Goal: Task Accomplishment & Management: Use online tool/utility

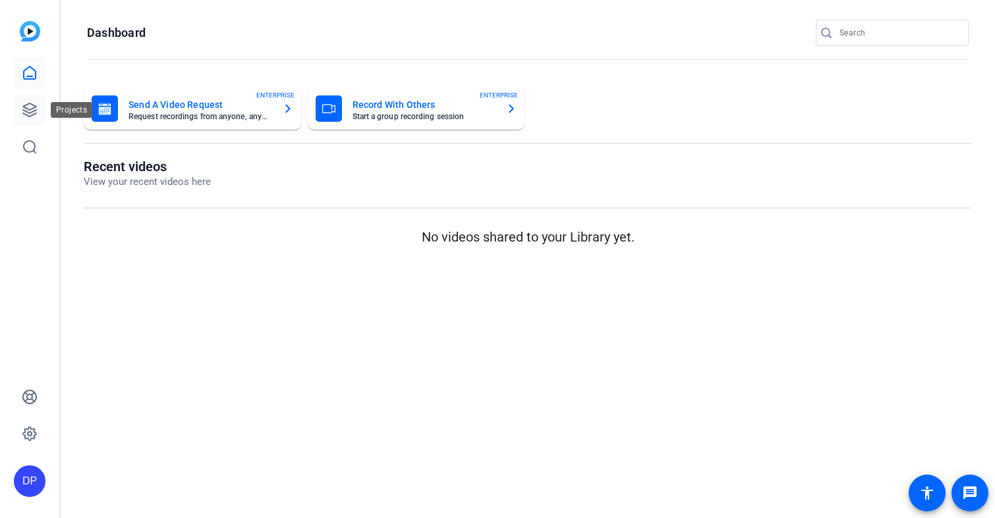
click at [25, 101] on link at bounding box center [30, 110] width 32 height 32
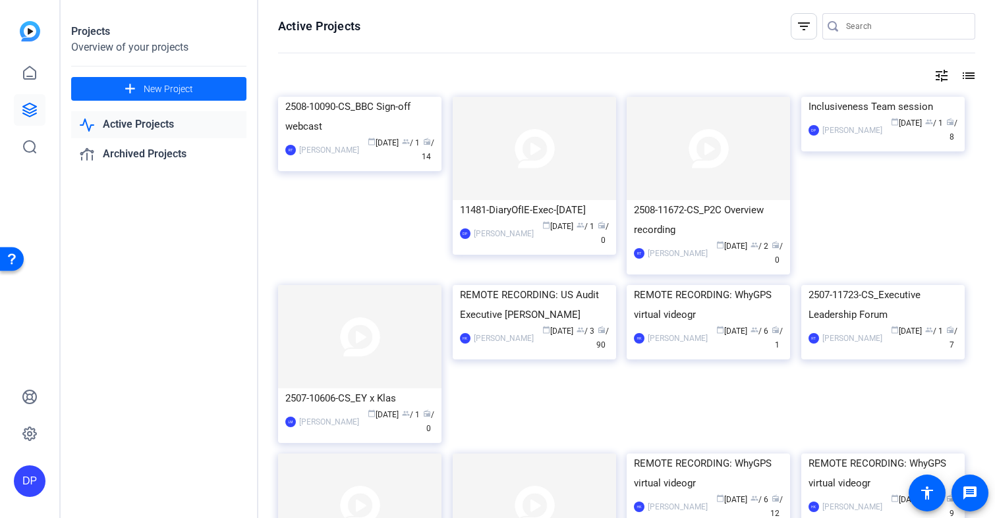
click at [150, 86] on span "New Project" at bounding box center [168, 89] width 49 height 14
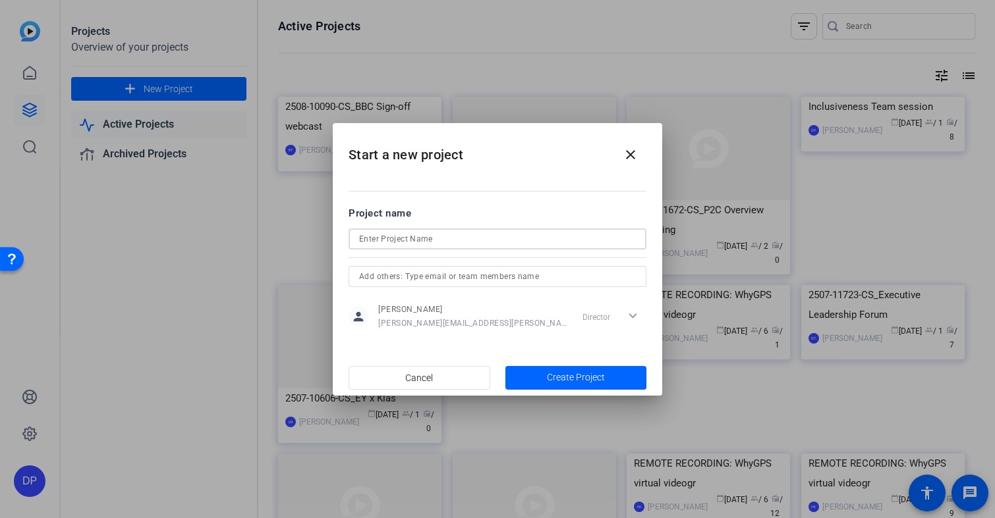
click at [421, 236] on input at bounding box center [497, 239] width 277 height 16
type input "Mars Project"
click at [555, 373] on span "Create Project" at bounding box center [576, 378] width 58 height 14
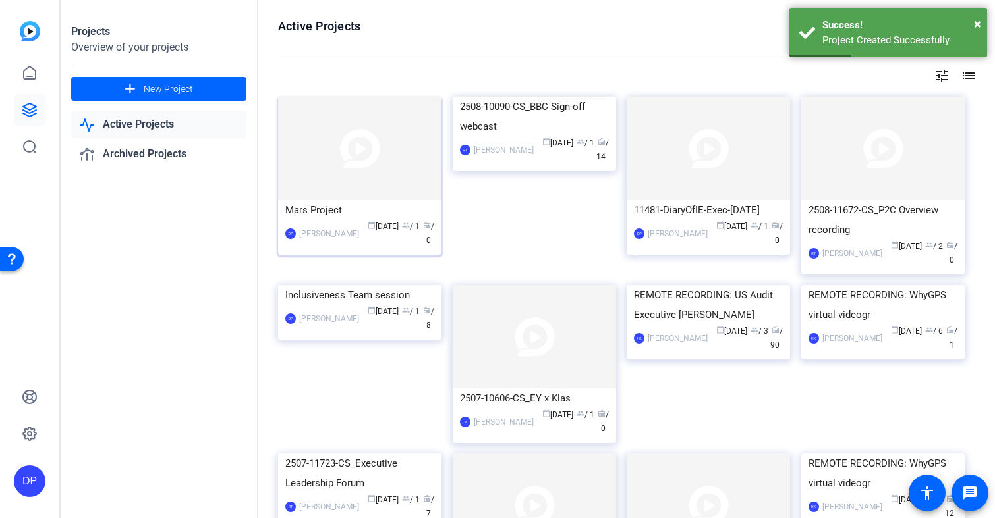
click at [360, 175] on img at bounding box center [359, 148] width 163 height 103
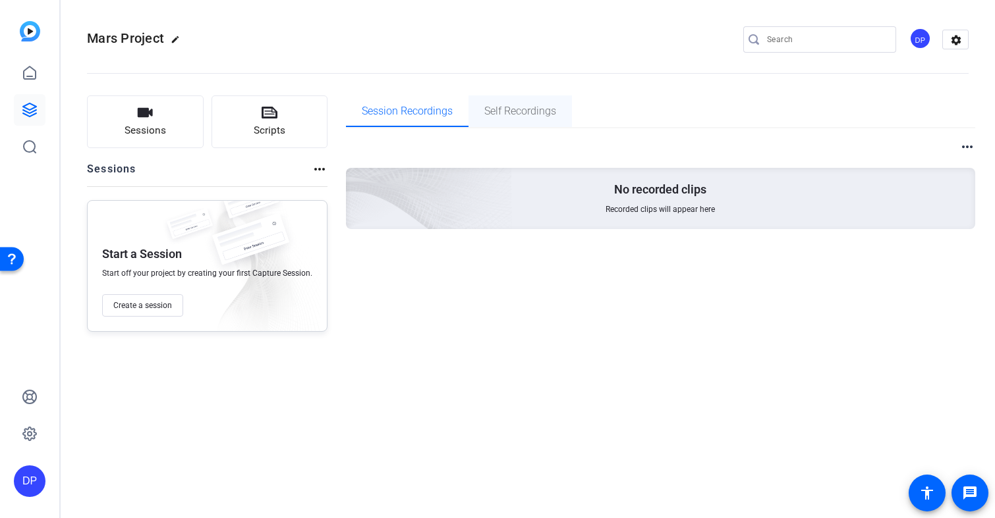
click at [504, 107] on span "Self Recordings" at bounding box center [520, 111] width 72 height 11
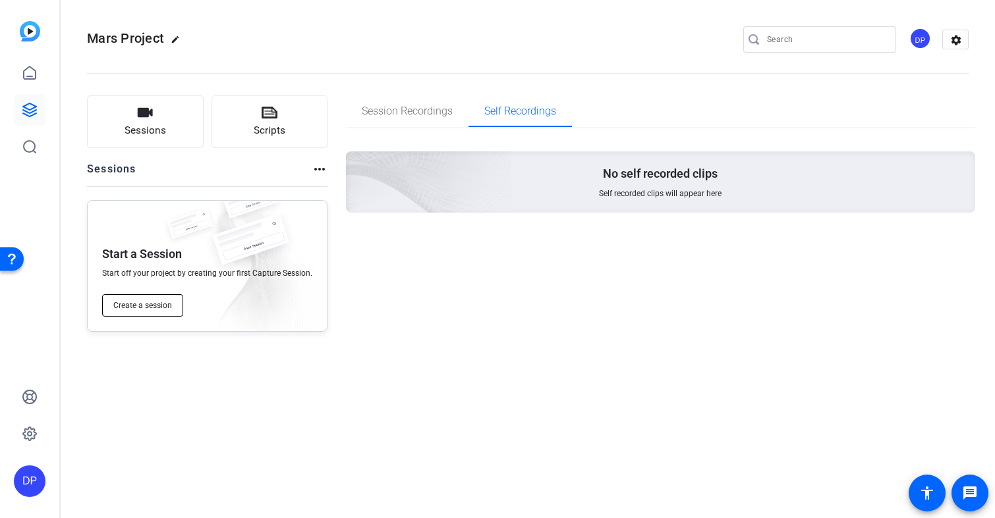
click at [142, 308] on span "Create a session" at bounding box center [142, 305] width 59 height 11
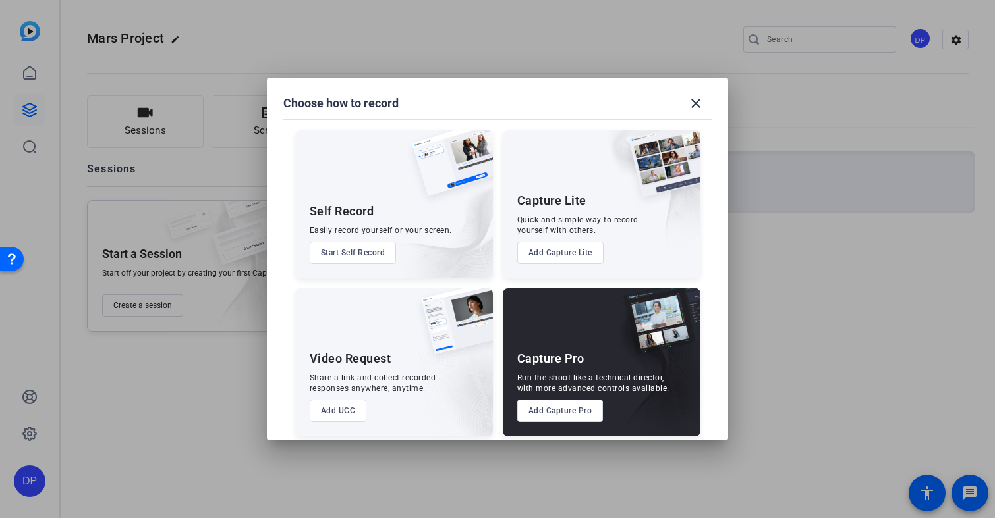
click at [329, 252] on button "Start Self Record" at bounding box center [353, 253] width 87 height 22
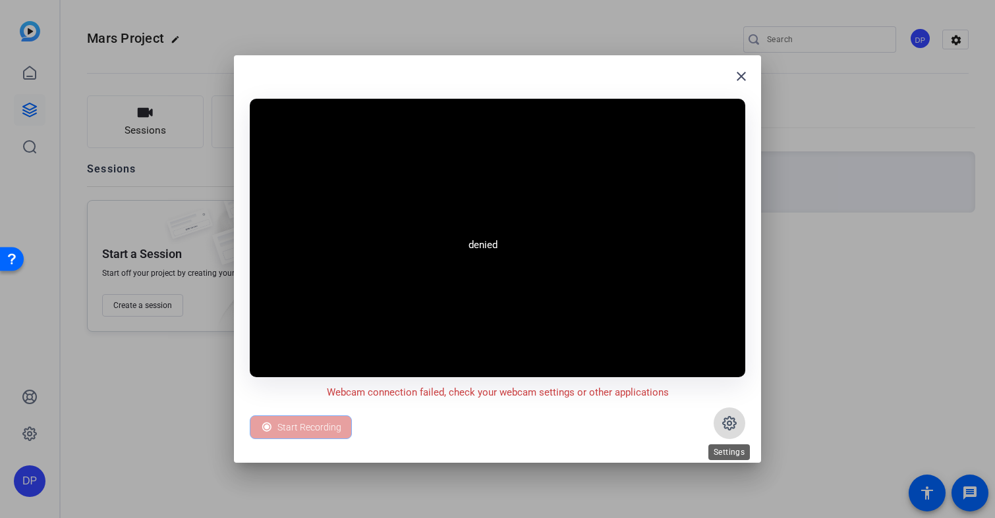
click at [727, 424] on icon at bounding box center [729, 424] width 4 height 4
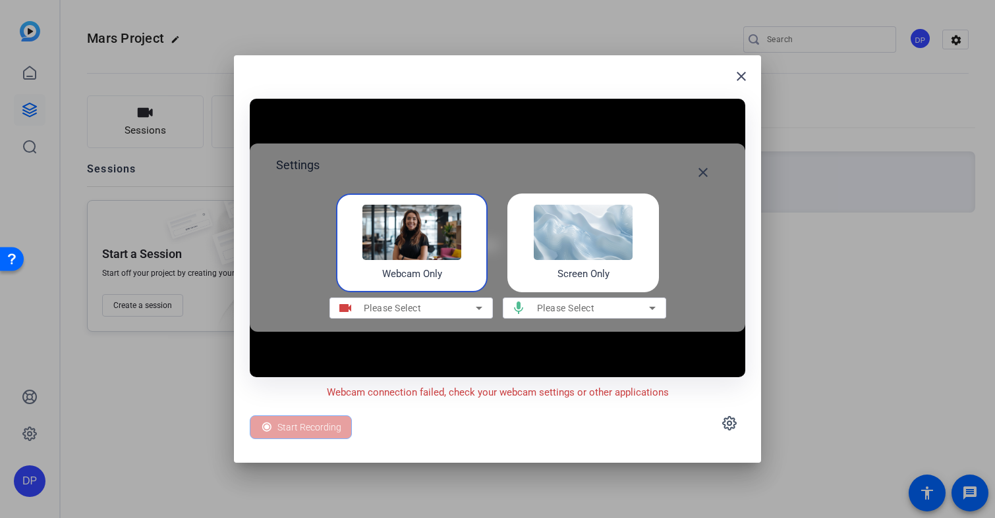
click at [441, 236] on img at bounding box center [411, 232] width 99 height 55
click at [408, 306] on span "Please Select" at bounding box center [393, 308] width 58 height 11
click at [475, 305] on icon at bounding box center [479, 308] width 16 height 16
click at [743, 74] on mat-icon "close" at bounding box center [741, 76] width 16 height 16
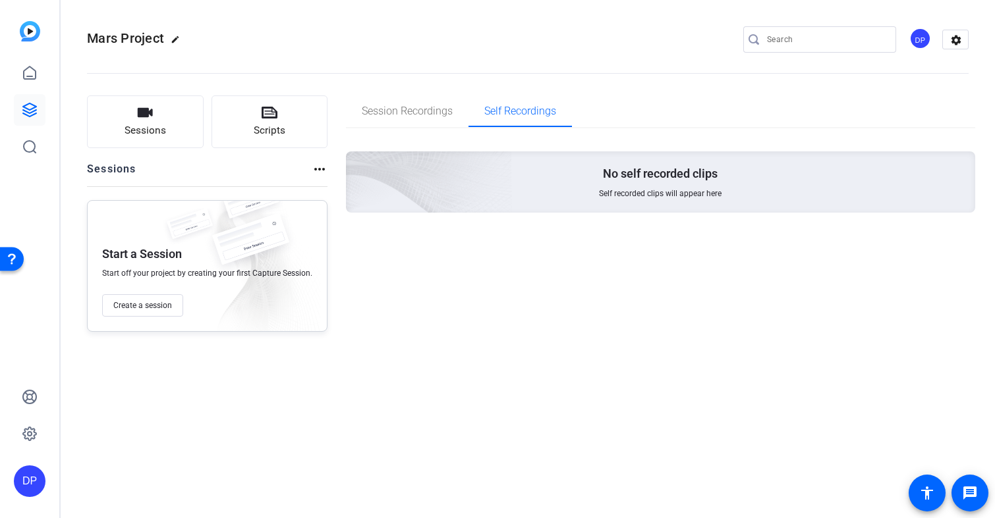
drag, startPoint x: 437, startPoint y: 288, endPoint x: 257, endPoint y: 196, distance: 202.7
click at [437, 289] on div "Session Recordings Self Recordings No self recorded clips Self recorded clips w…" at bounding box center [661, 213] width 630 height 236
click at [160, 126] on span "Sessions" at bounding box center [144, 130] width 41 height 15
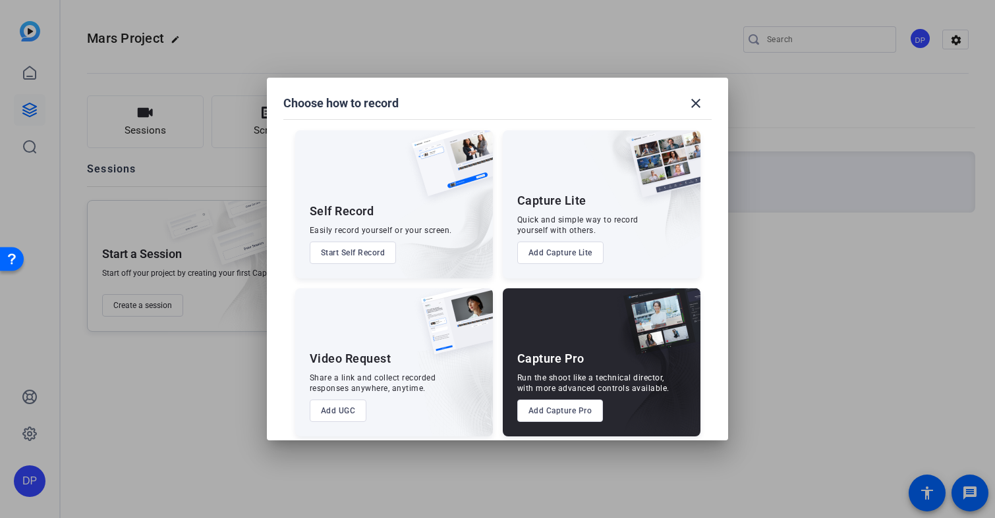
click at [337, 409] on button "Add UGC" at bounding box center [338, 411] width 57 height 22
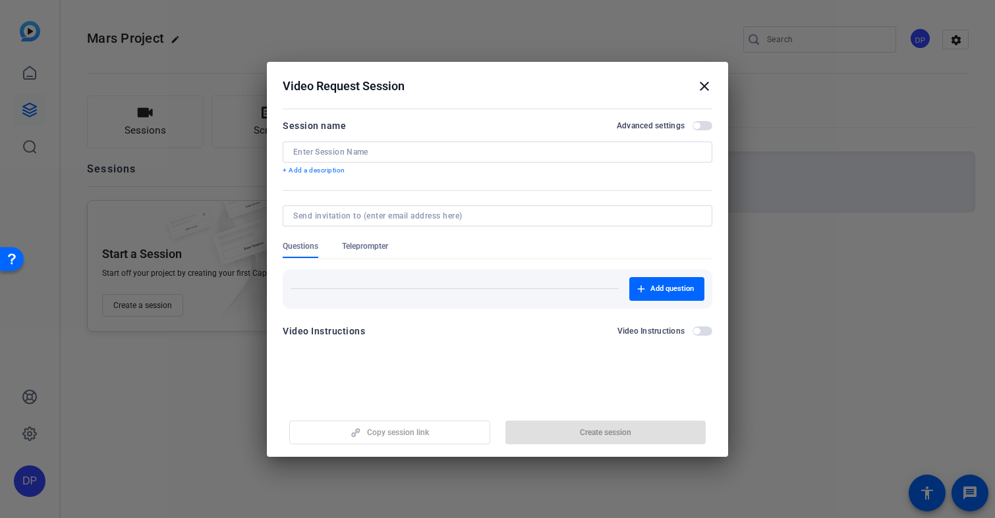
click at [350, 153] on input at bounding box center [497, 152] width 408 height 11
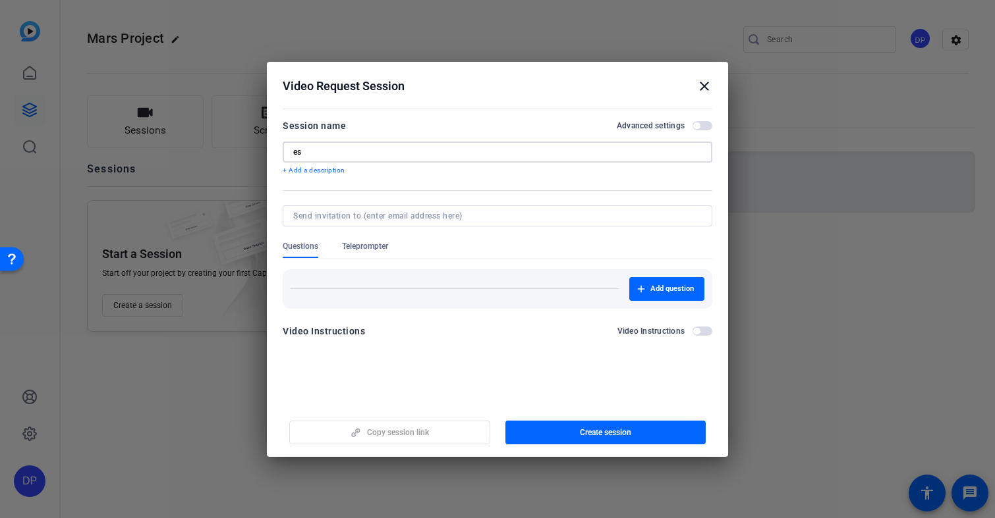
type input "e"
type input "testRecord1"
click at [342, 219] on input at bounding box center [494, 216] width 403 height 11
click at [377, 213] on input at bounding box center [494, 216] width 403 height 11
type input "[PERSON_NAME][EMAIL_ADDRESS][PERSON_NAME][DOMAIN_NAME]"
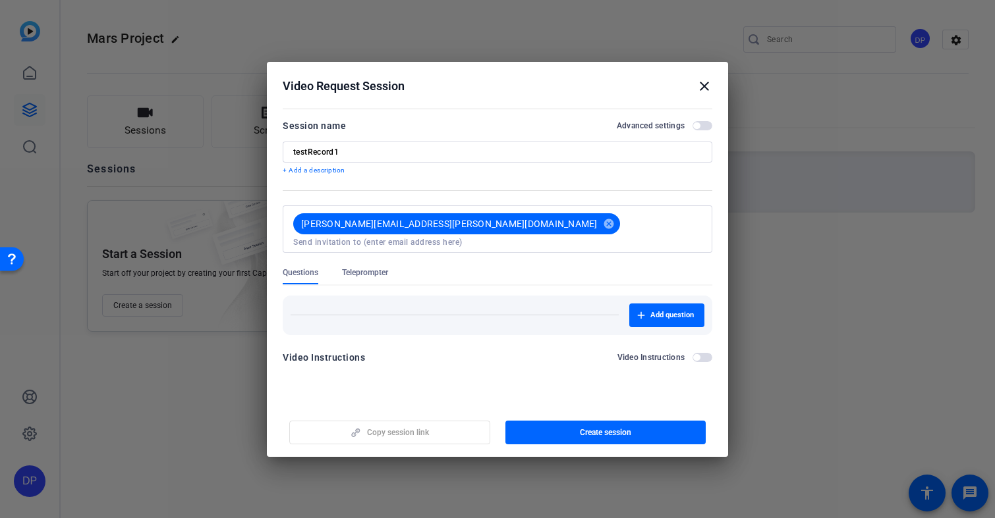
click at [704, 328] on form "Session name Advanced settings testRecord1 + Add a description [PERSON_NAME][EM…" at bounding box center [497, 246] width 429 height 256
click at [703, 353] on span "button" at bounding box center [702, 357] width 20 height 9
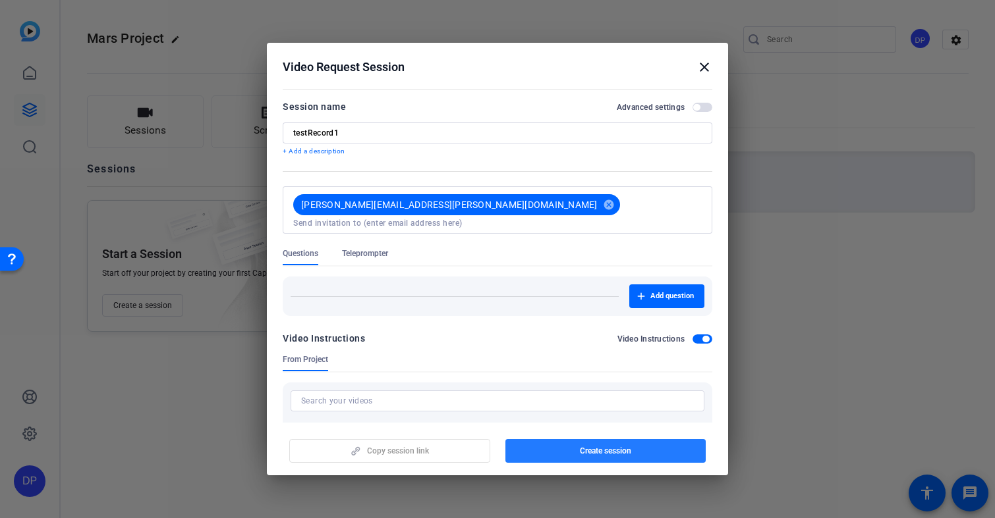
click at [622, 450] on span "Create session" at bounding box center [605, 451] width 51 height 11
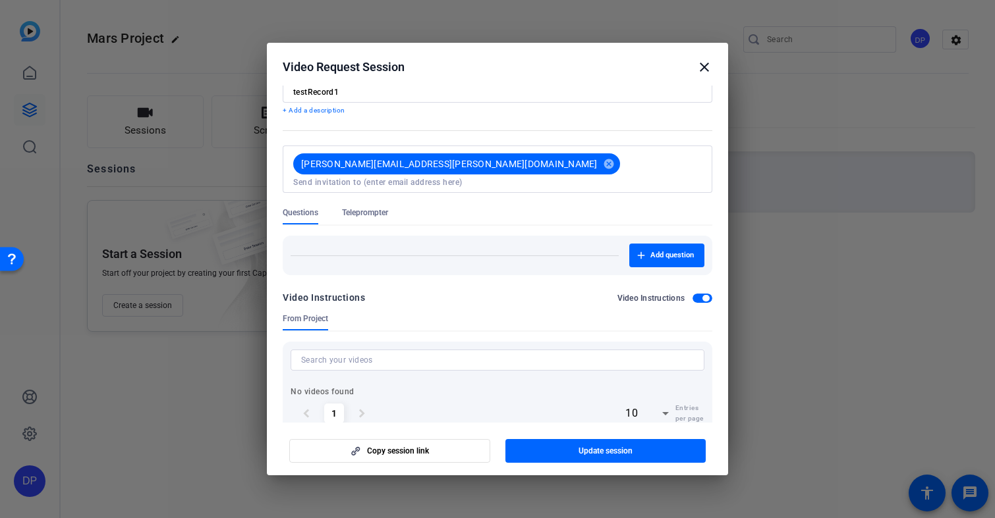
scroll to position [60, 0]
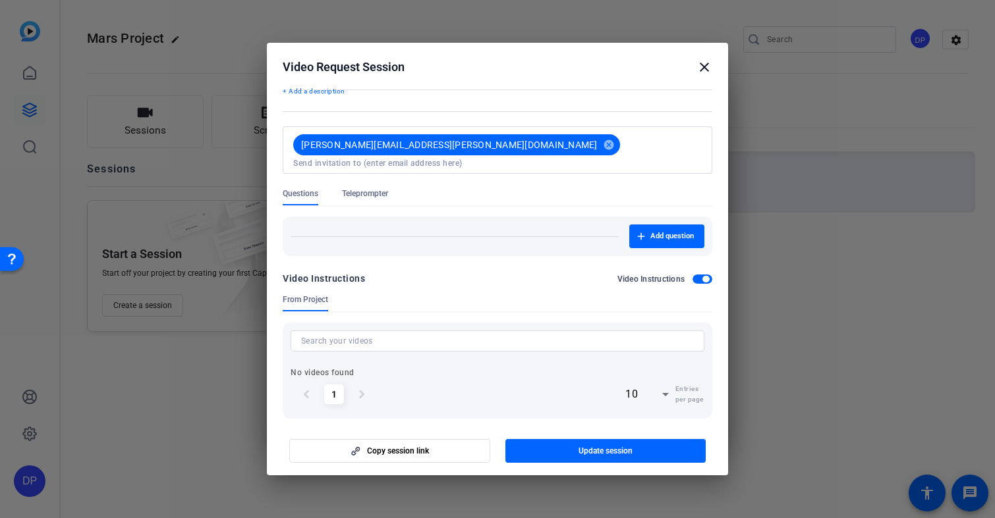
click at [703, 65] on mat-icon "close" at bounding box center [704, 67] width 16 height 16
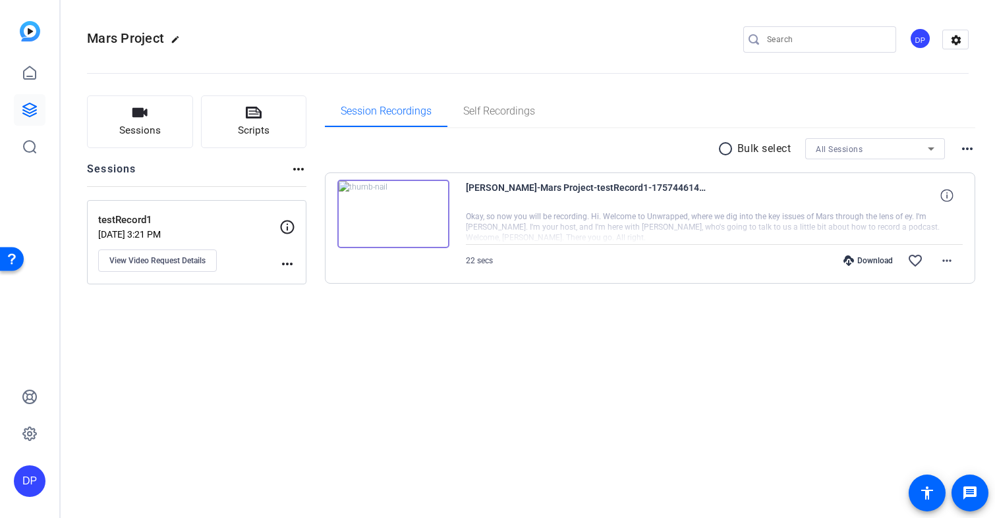
click at [391, 212] on img at bounding box center [393, 214] width 112 height 68
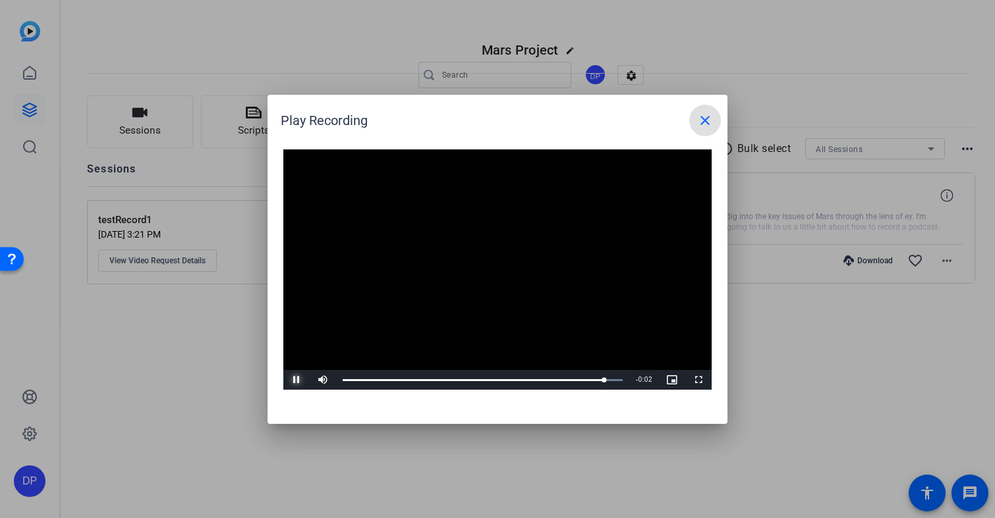
click at [294, 380] on span "Video Player" at bounding box center [296, 380] width 26 height 0
click at [703, 117] on mat-icon "close" at bounding box center [705, 121] width 16 height 16
